Goal: Navigation & Orientation: Find specific page/section

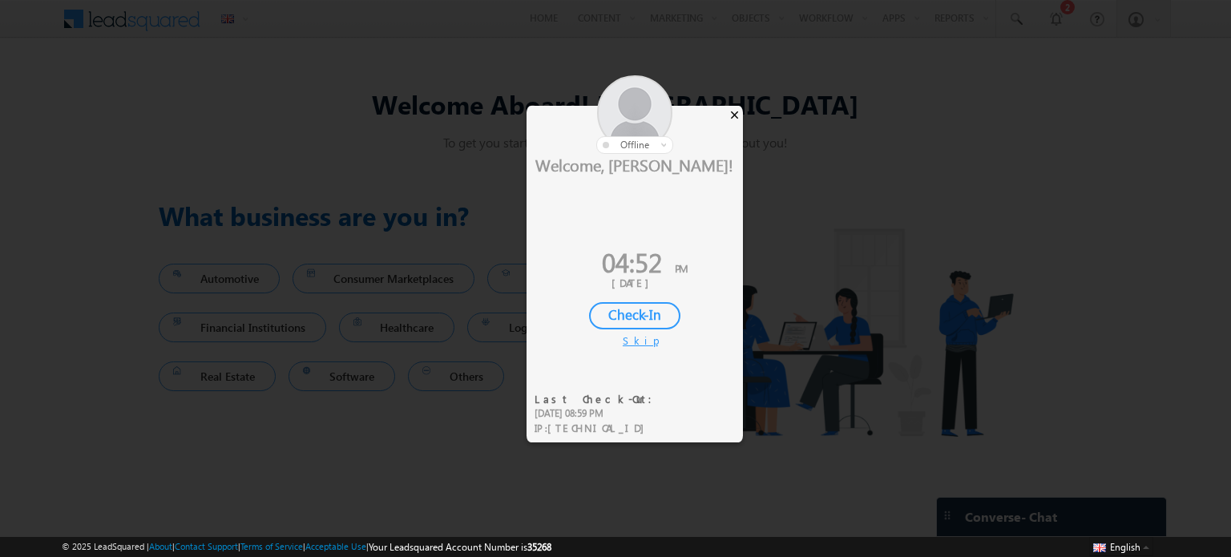
click at [737, 120] on div "×" at bounding box center [734, 115] width 17 height 18
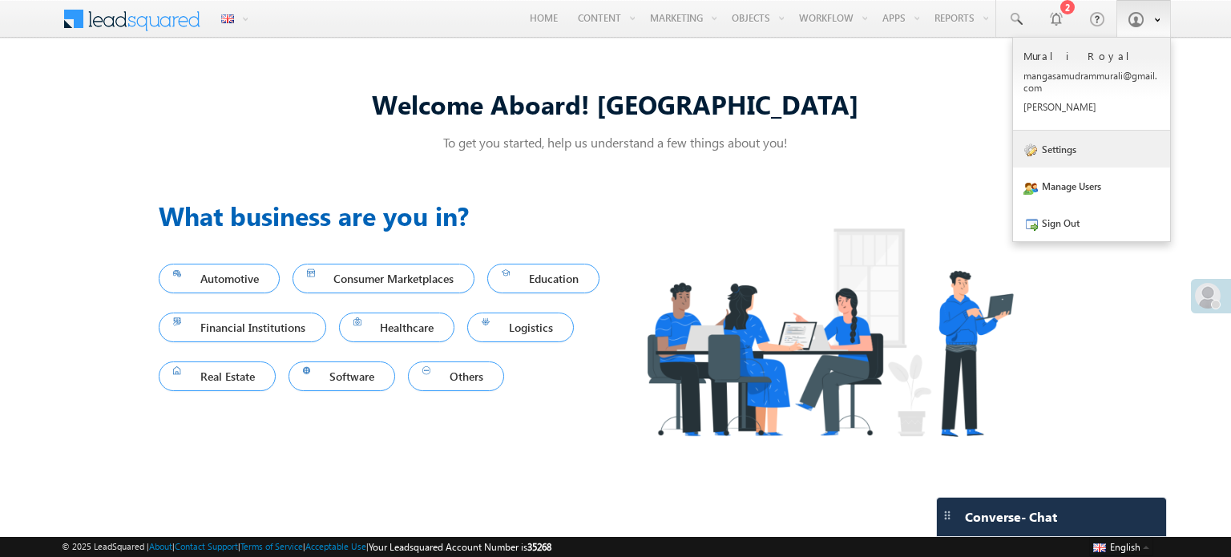
click at [1040, 137] on link "Settings" at bounding box center [1091, 149] width 157 height 37
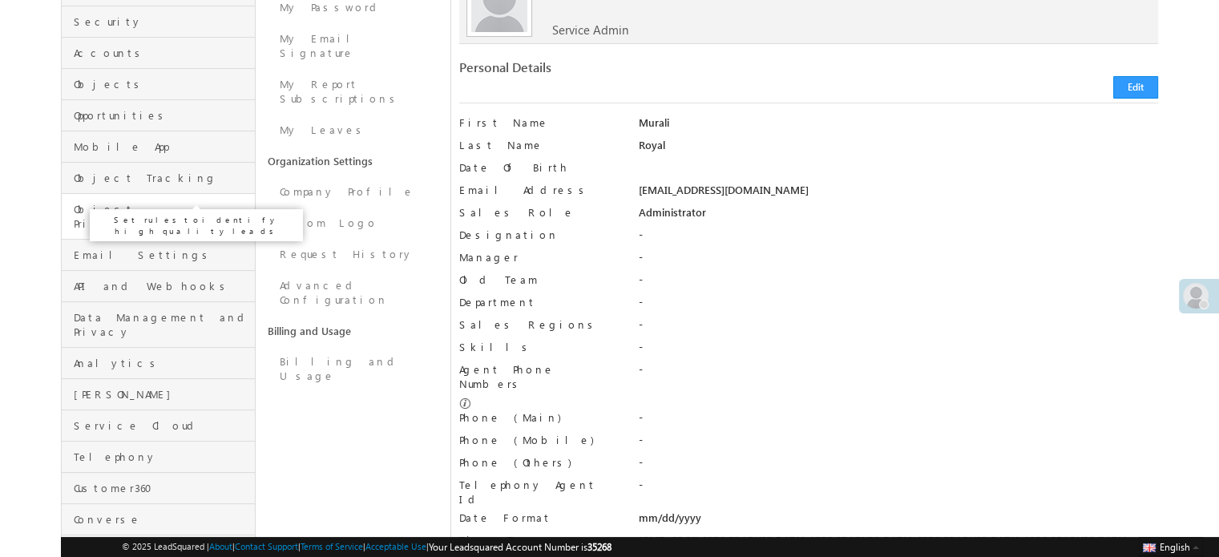
scroll to position [184, 0]
click at [127, 417] on span "Service Cloud" at bounding box center [162, 424] width 177 height 14
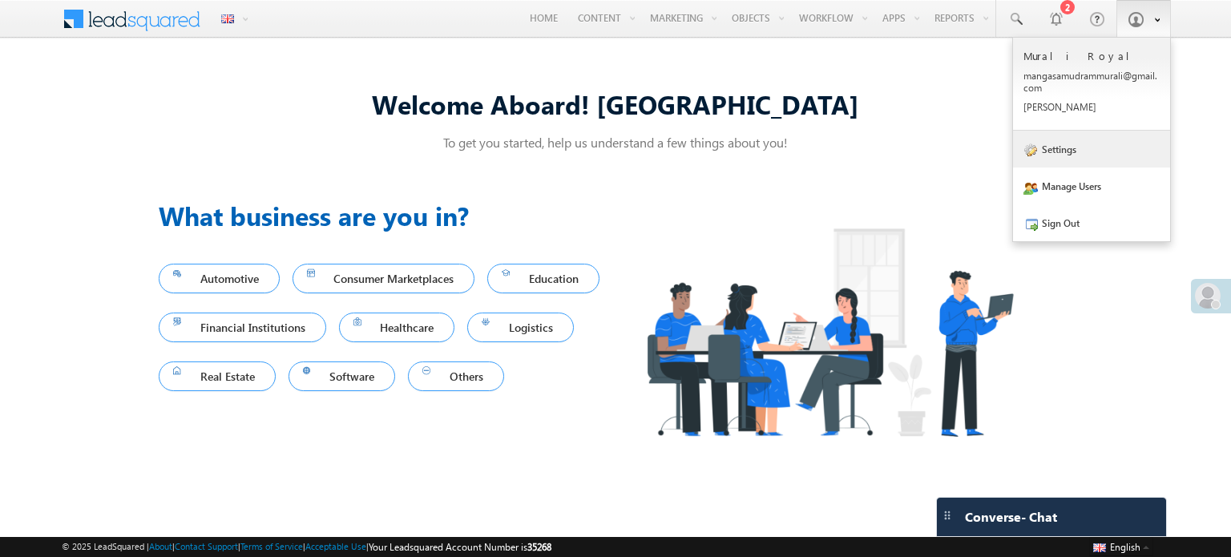
click at [1081, 150] on link "Settings" at bounding box center [1091, 149] width 157 height 37
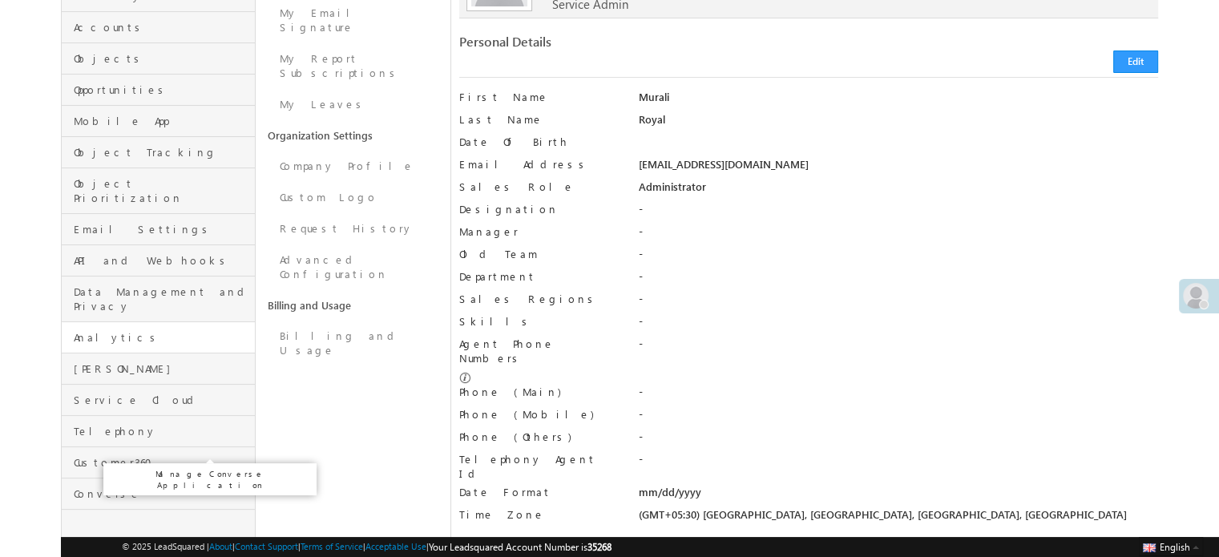
scroll to position [208, 0]
click at [137, 393] on span "Service Cloud" at bounding box center [162, 400] width 177 height 14
